Goal: Obtain resource: Download file/media

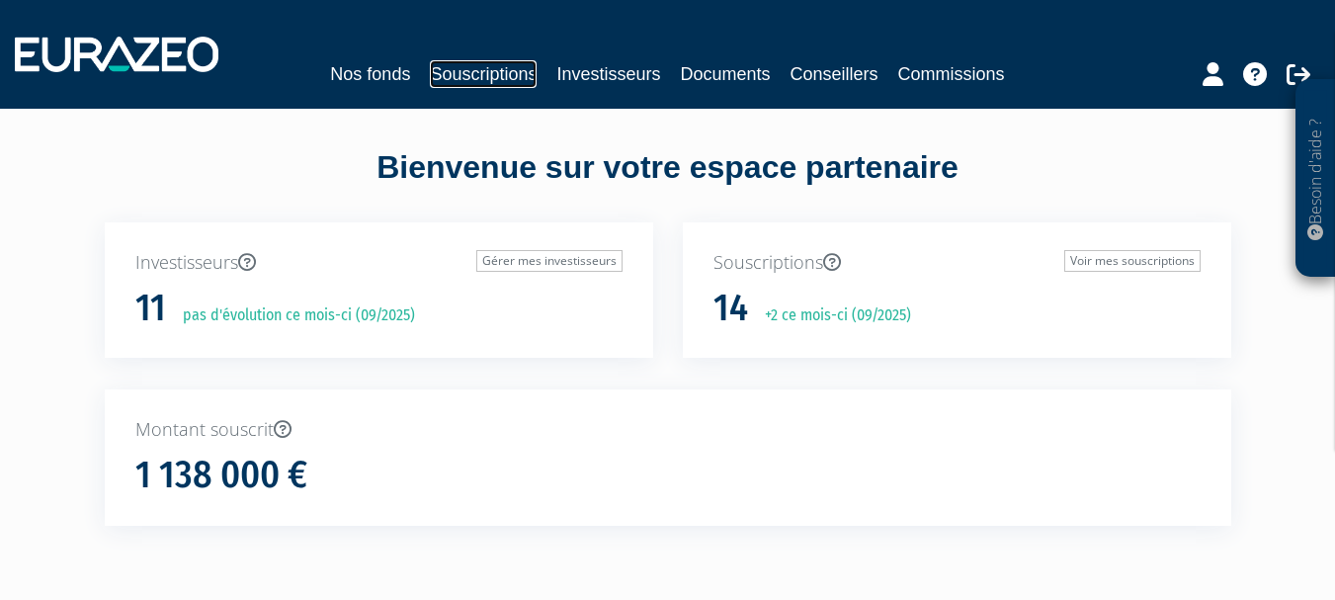
click at [507, 75] on link "Souscriptions" at bounding box center [483, 74] width 107 height 28
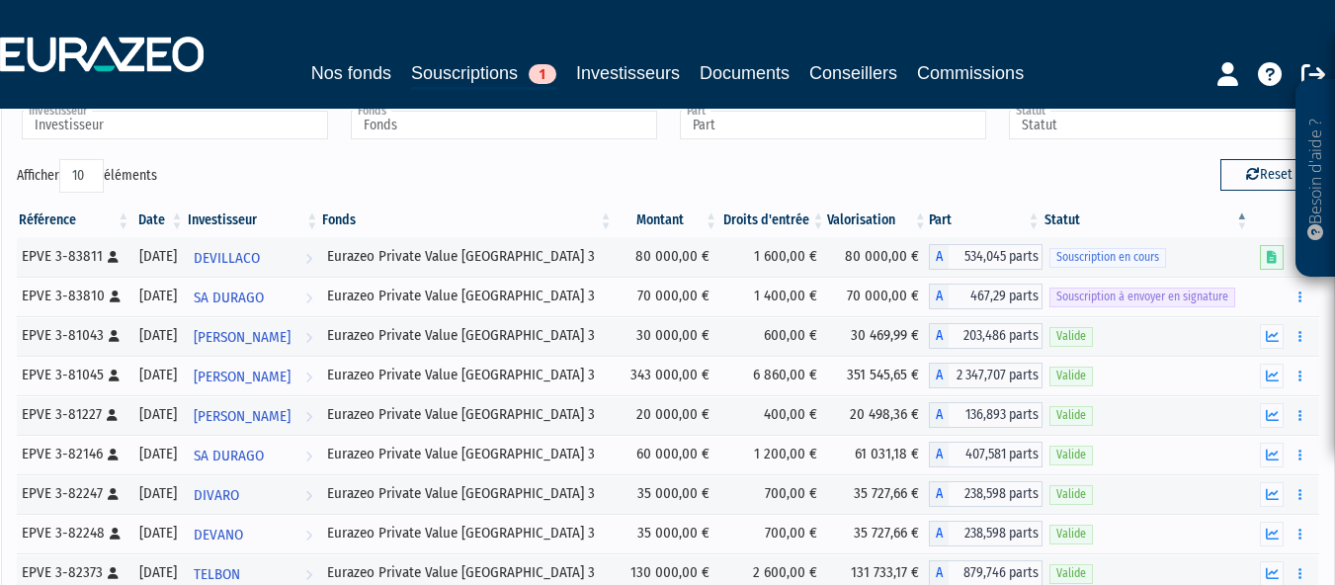
scroll to position [121, 0]
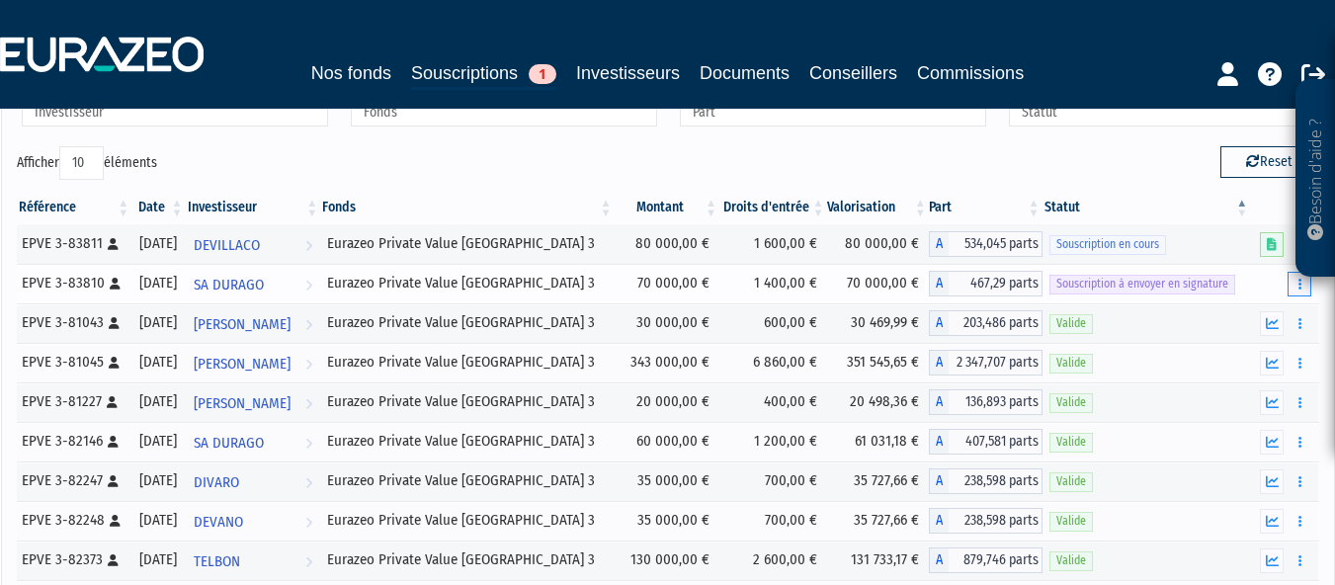
click at [1305, 283] on button "button" at bounding box center [1300, 284] width 24 height 25
click at [1249, 319] on link "Envoyer à signer" at bounding box center [1249, 319] width 113 height 33
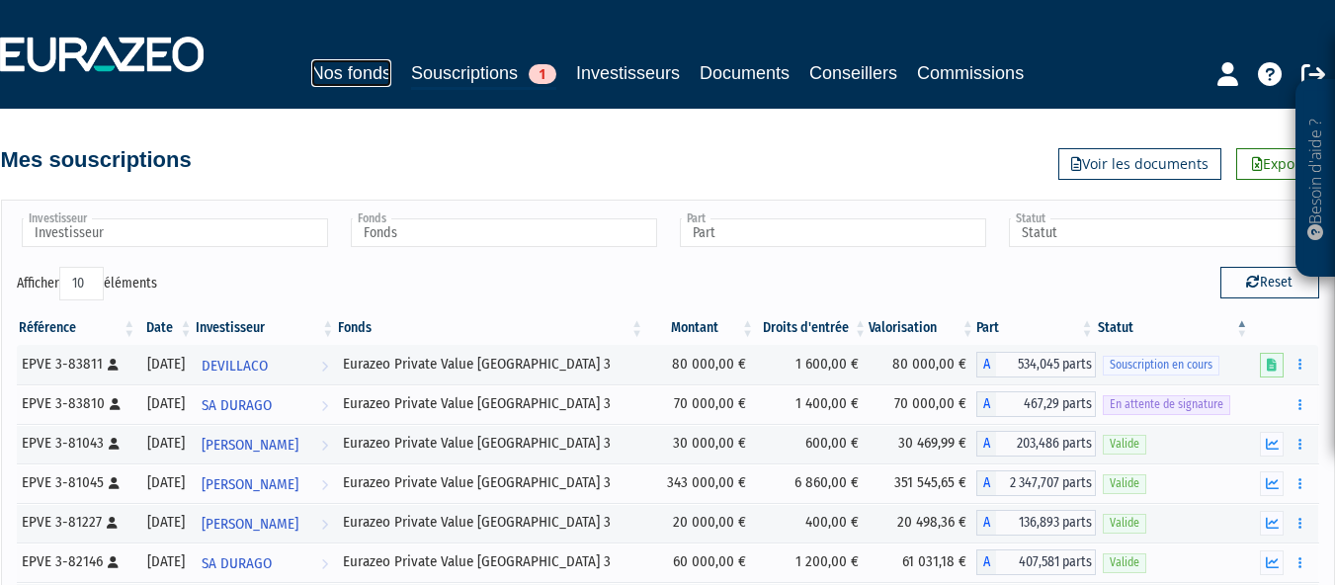
click at [356, 76] on link "Nos fonds" at bounding box center [351, 73] width 80 height 28
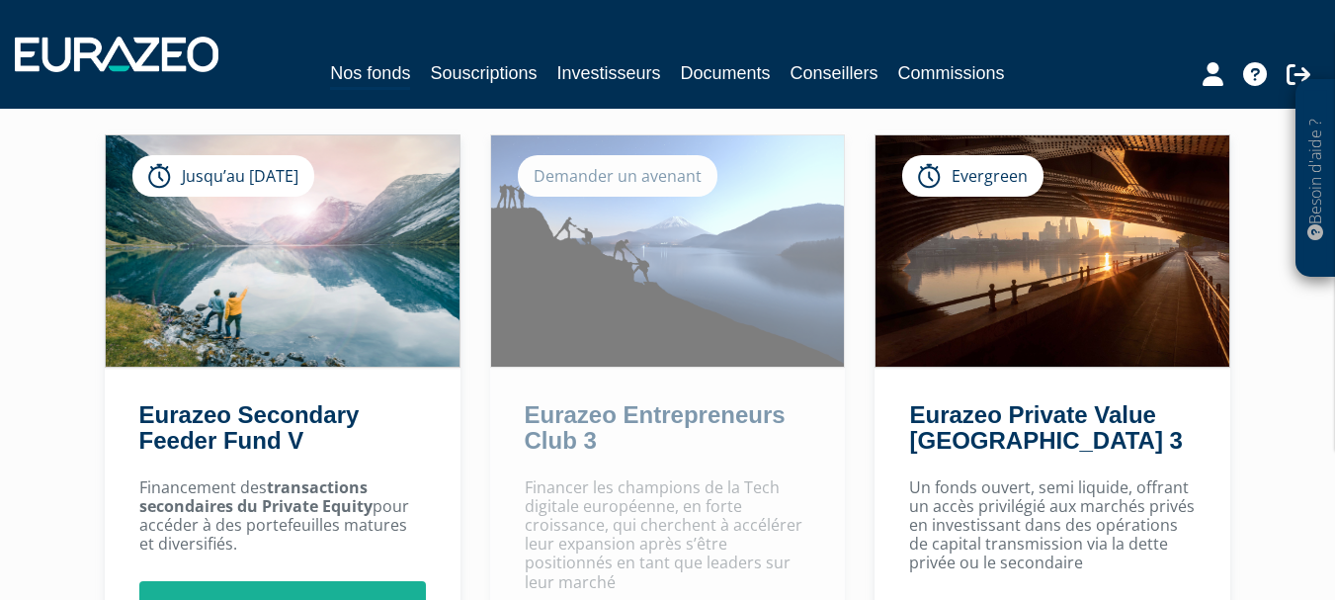
scroll to position [123, 0]
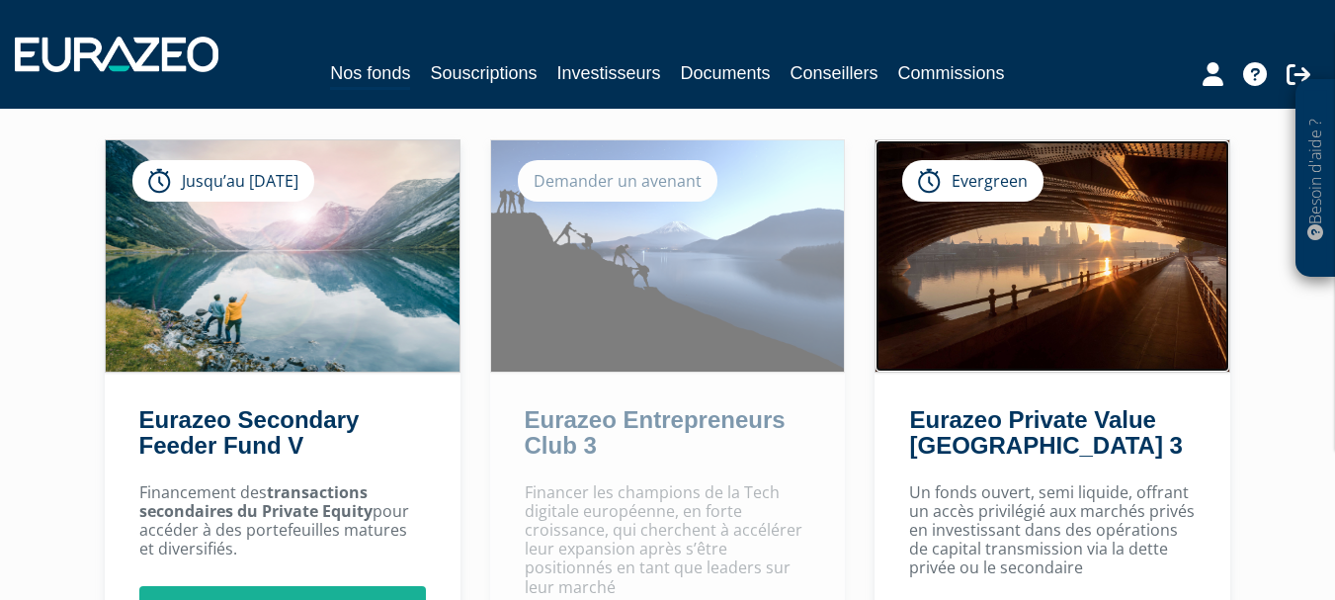
click at [1051, 250] on img at bounding box center [1053, 255] width 354 height 231
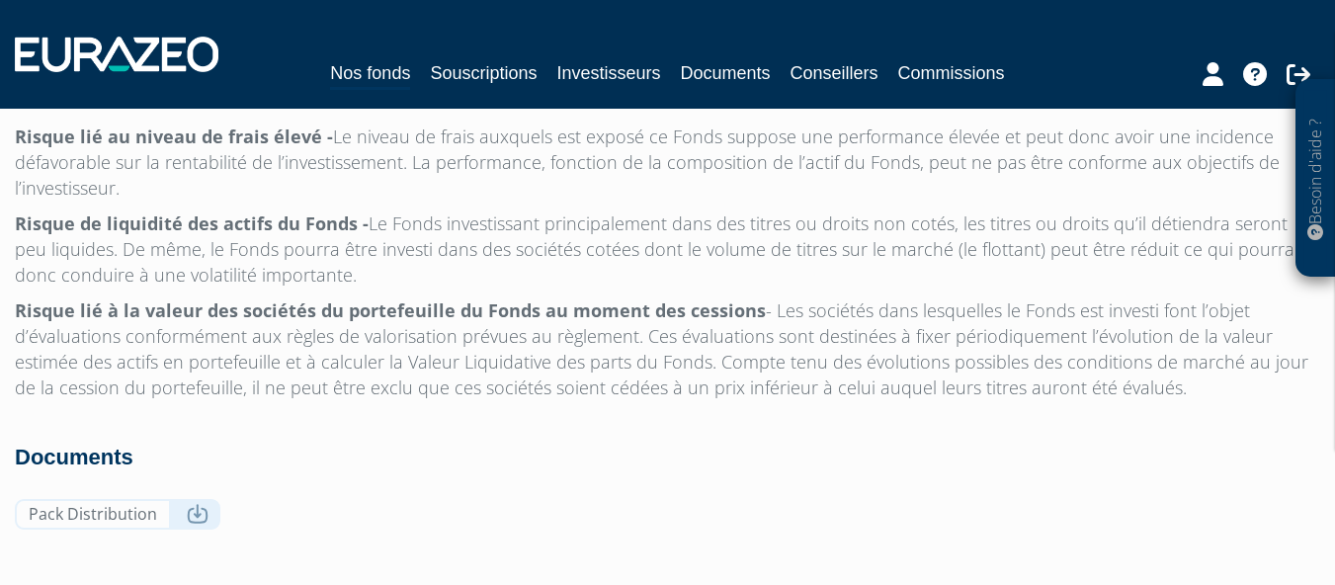
scroll to position [6526, 0]
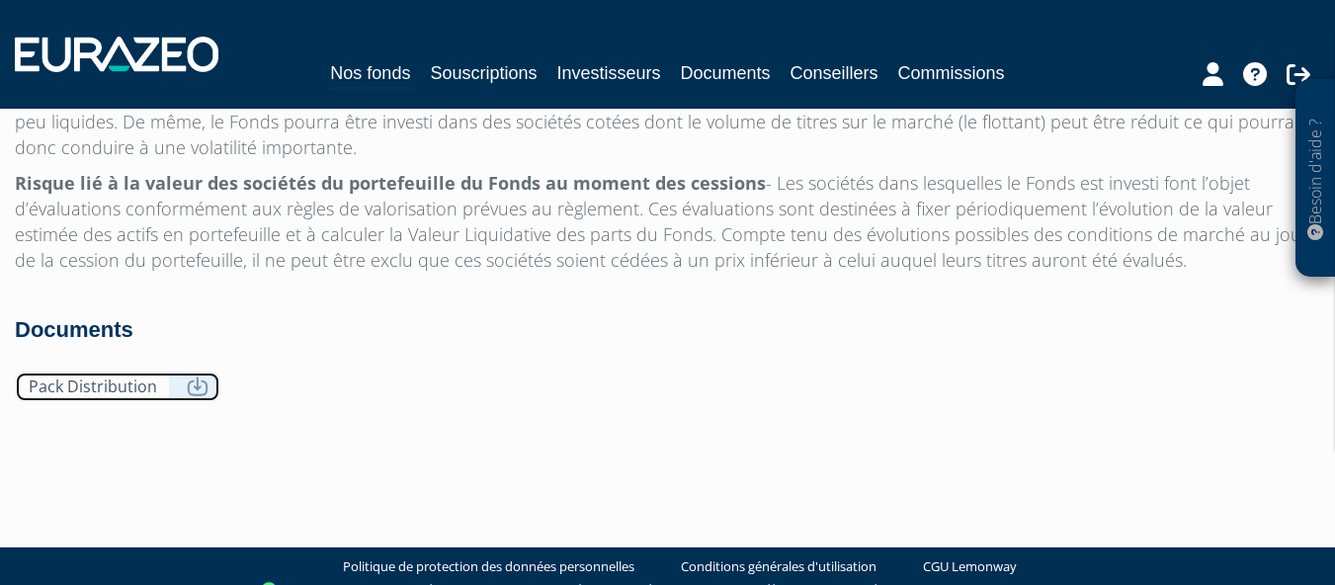
click at [181, 372] on link "Pack Distribution" at bounding box center [118, 387] width 206 height 31
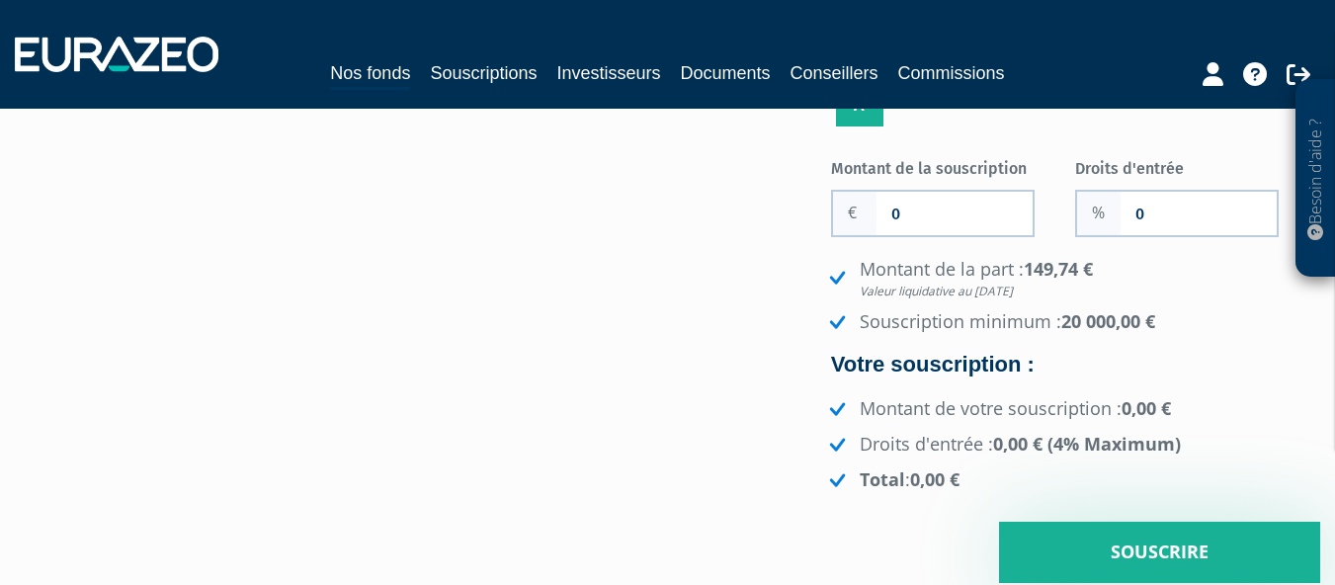
scroll to position [358, 0]
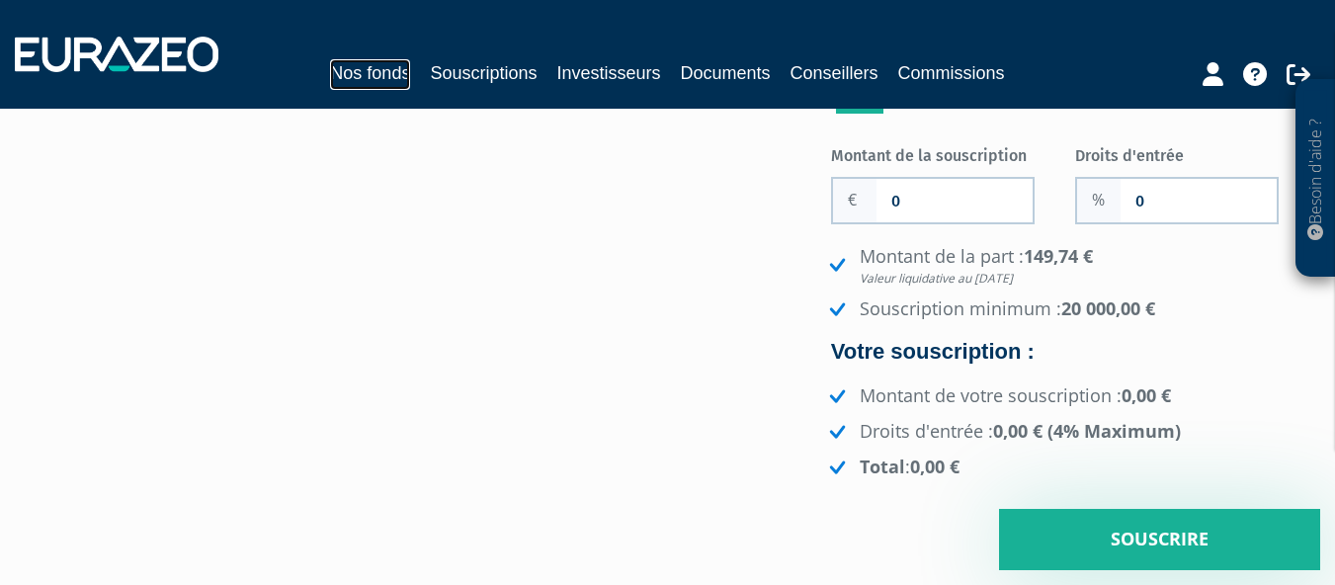
click at [353, 72] on link "Nos fonds" at bounding box center [370, 74] width 80 height 31
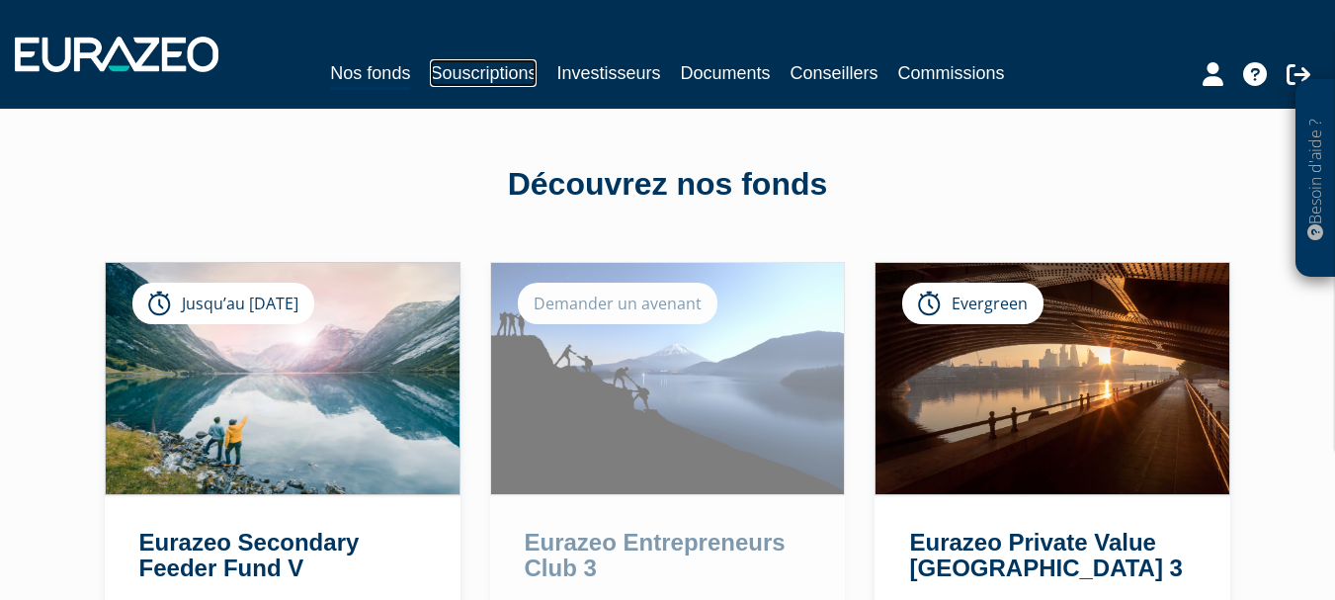
click at [486, 81] on link "Souscriptions" at bounding box center [483, 73] width 107 height 28
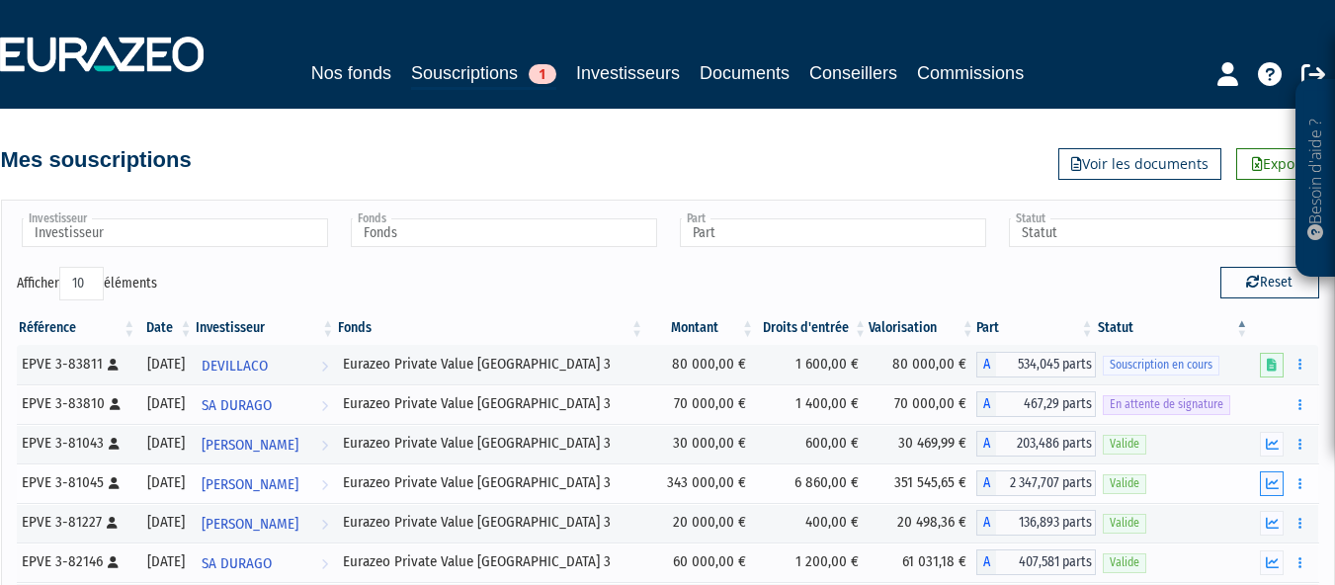
click at [1271, 484] on icon "button" at bounding box center [1272, 483] width 13 height 13
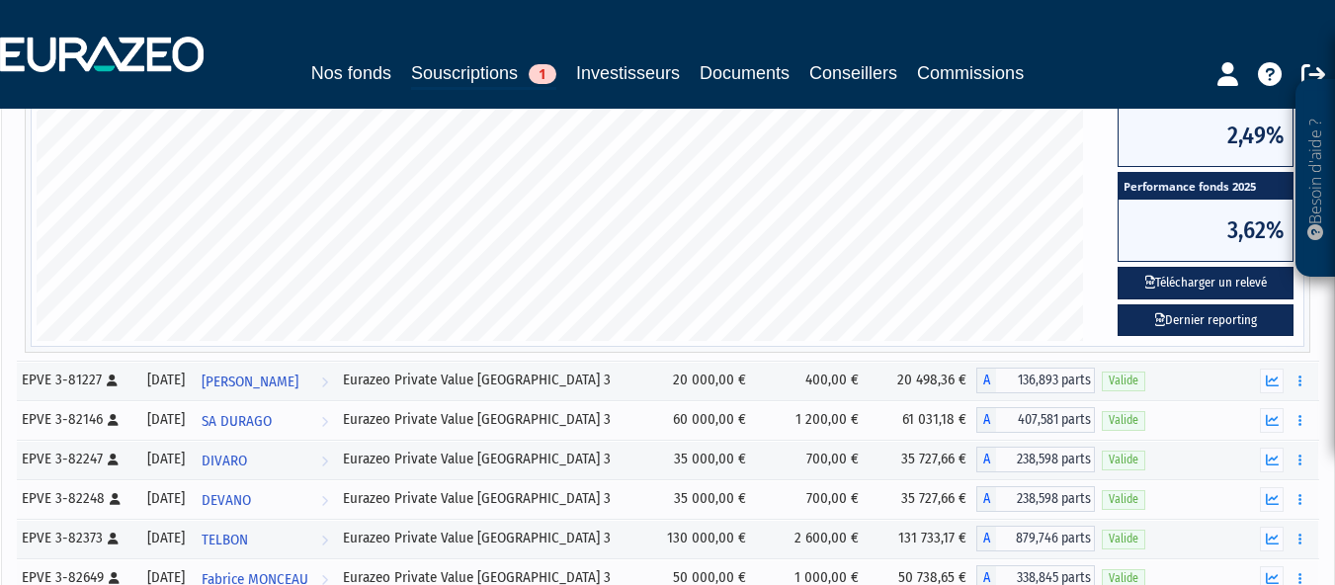
scroll to position [771, 0]
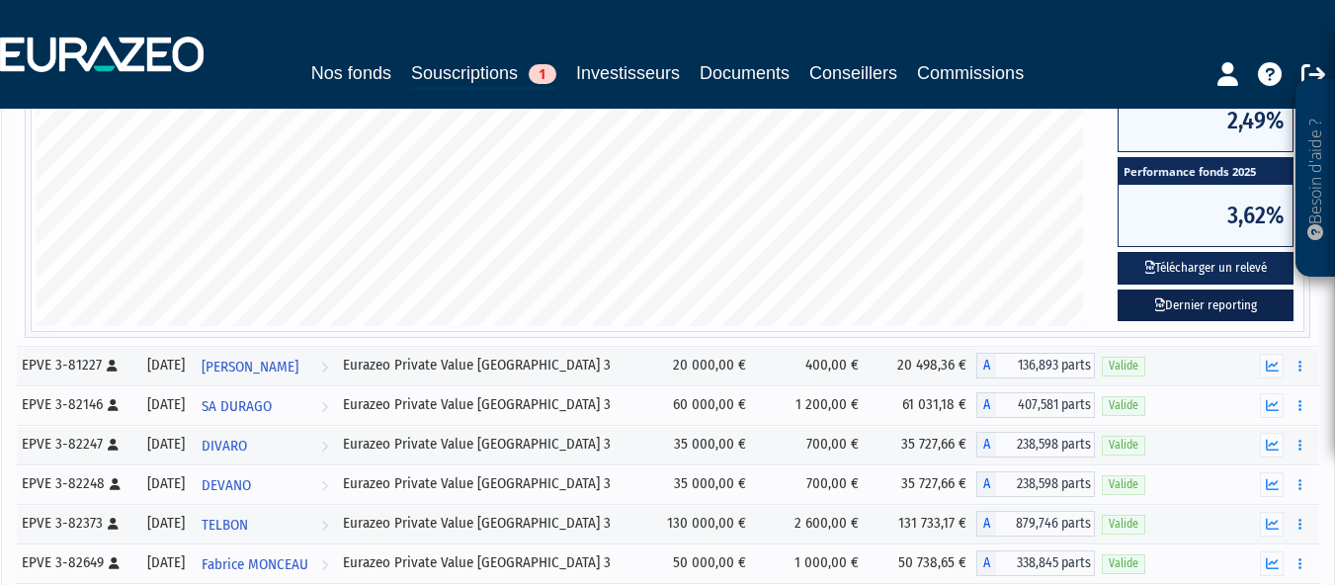
click at [1193, 307] on link "Dernier reporting" at bounding box center [1206, 306] width 176 height 33
